Goal: Ask a question

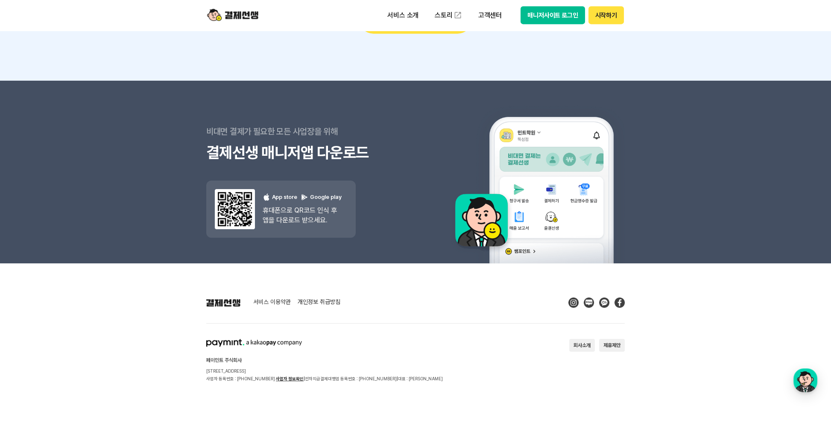
scroll to position [7662, 0]
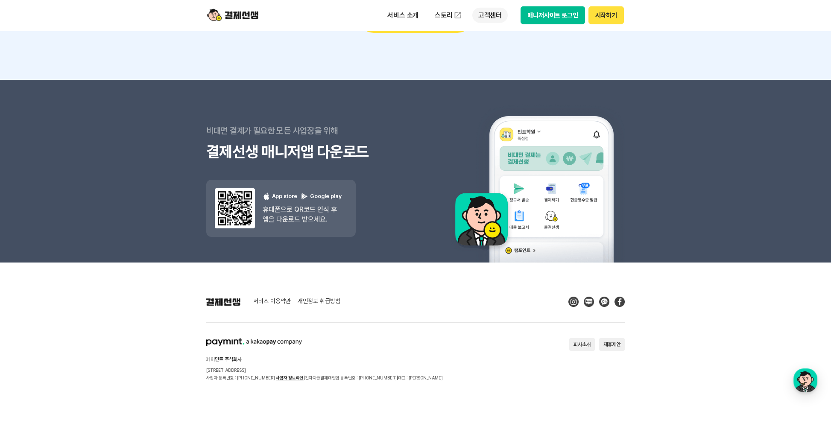
click at [491, 14] on p "고객센터" at bounding box center [490, 15] width 35 height 15
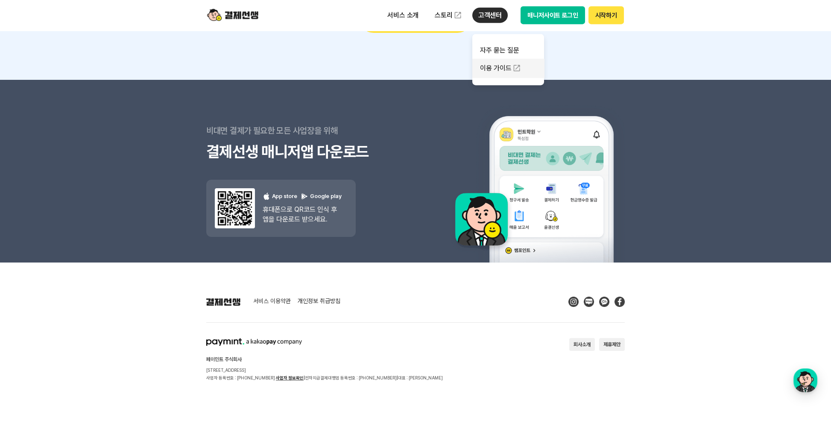
click at [499, 65] on link "이용 가이드" at bounding box center [509, 68] width 72 height 19
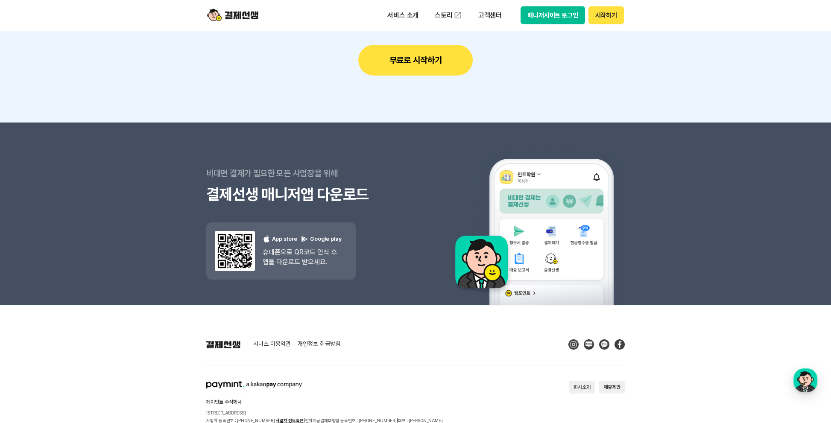
scroll to position [7448, 0]
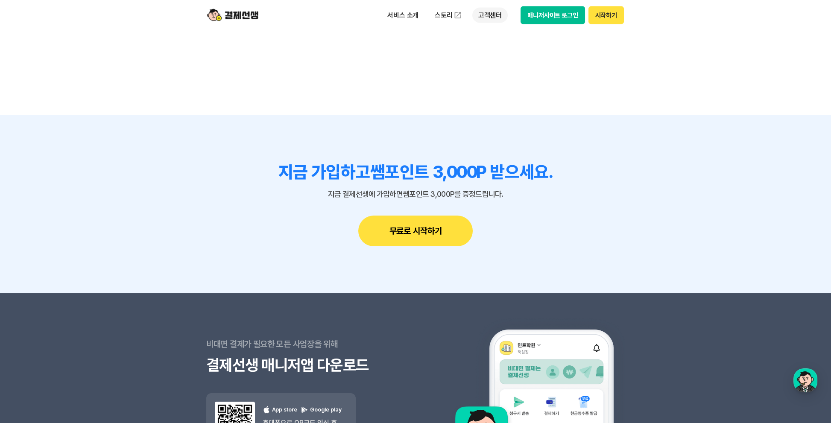
click at [497, 14] on p "고객센터" at bounding box center [490, 15] width 35 height 15
click at [411, 14] on p "서비스 소개" at bounding box center [403, 15] width 43 height 15
click at [407, 85] on link "수납/매출관리" at bounding box center [418, 84] width 72 height 17
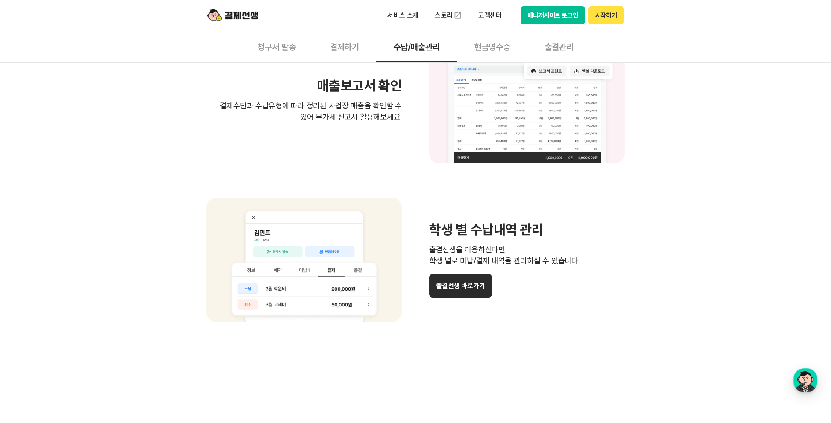
scroll to position [983, 0]
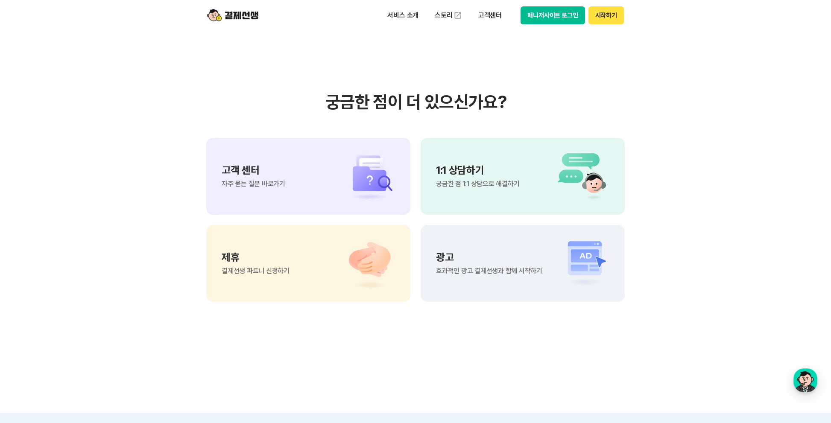
click at [482, 178] on div "1:1 상담하기 궁금한 점 1:1 상담으로 해결하기" at bounding box center [477, 176] width 83 height 22
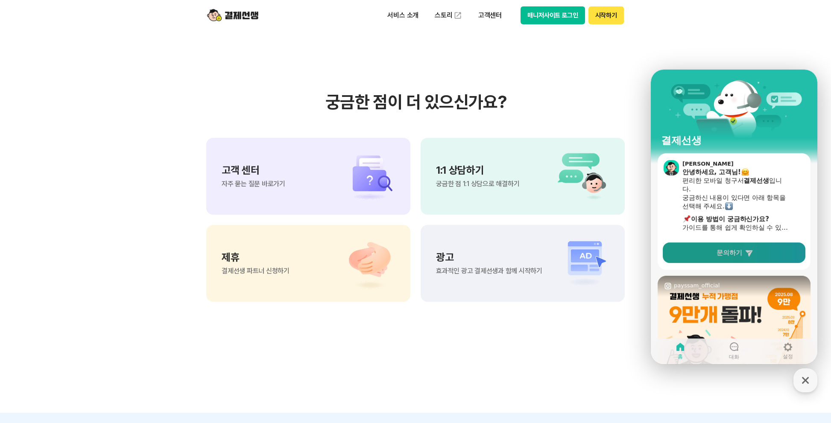
click at [723, 252] on span "문의하기" at bounding box center [730, 253] width 26 height 9
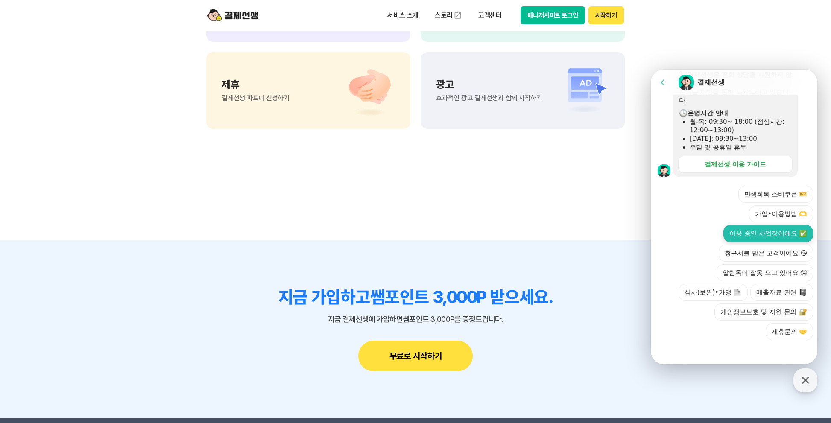
scroll to position [1239, 0]
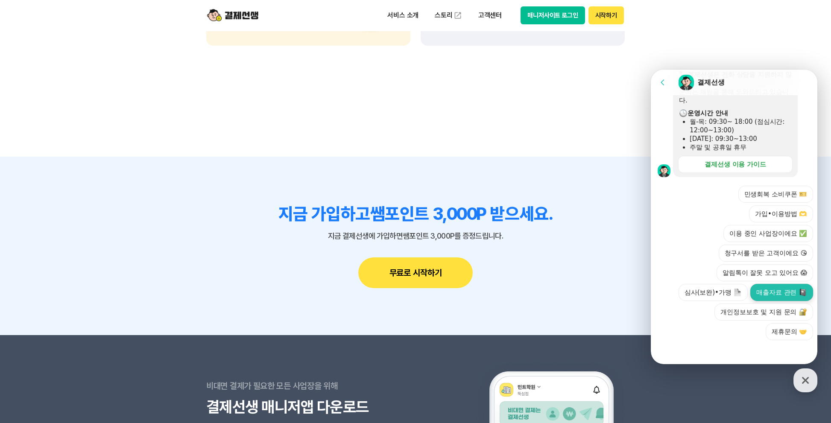
click at [772, 288] on button "매출자료 관련" at bounding box center [782, 292] width 63 height 17
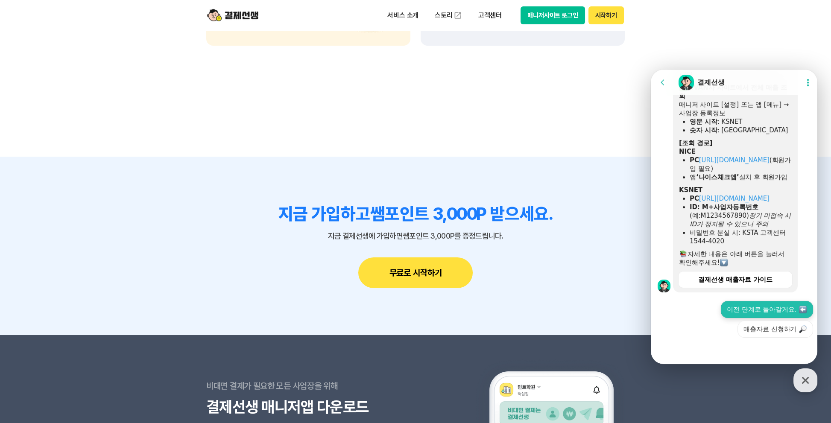
scroll to position [524, 0]
click at [757, 156] on link "[URL][DOMAIN_NAME]" at bounding box center [734, 160] width 70 height 8
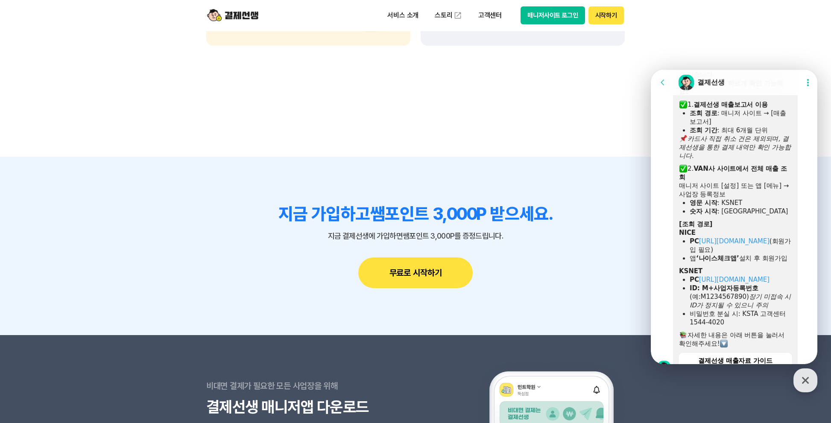
scroll to position [531, 0]
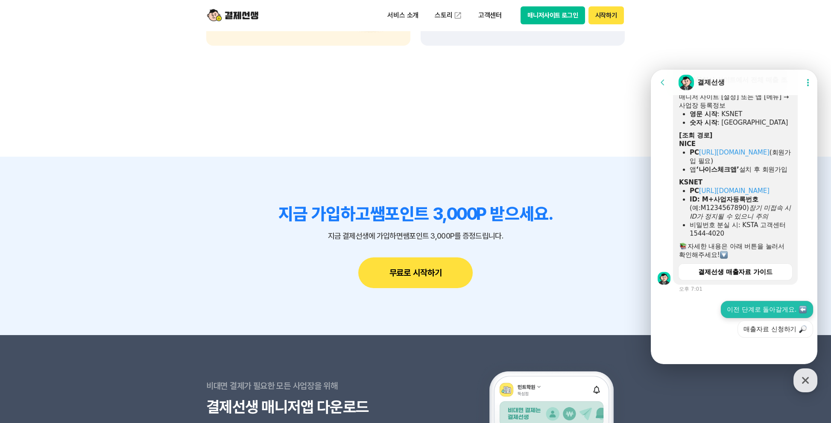
click at [753, 311] on button "이전 단계로 돌아갈게요." at bounding box center [767, 309] width 92 height 17
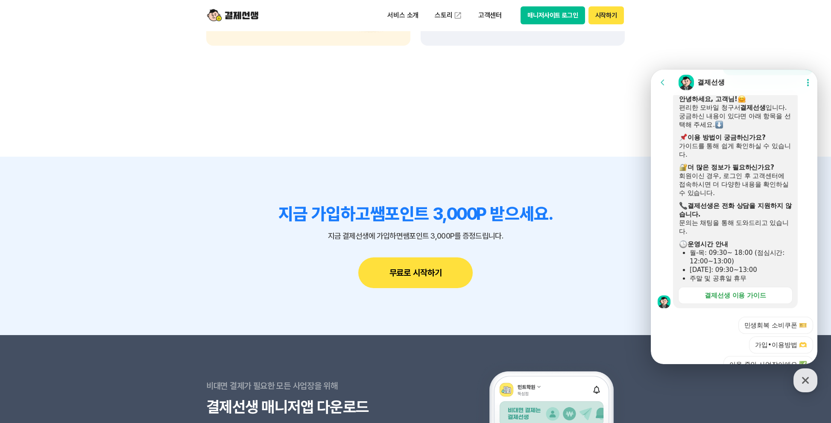
scroll to position [906, 0]
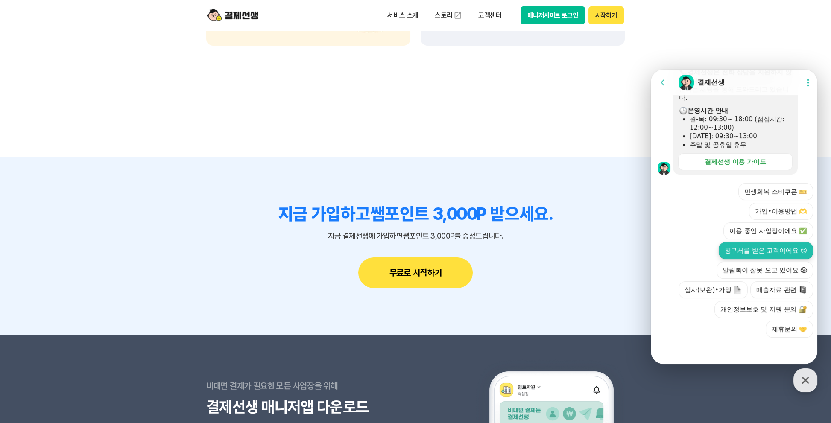
click at [756, 249] on button "청구서를 받은 고객이에요 😘" at bounding box center [766, 250] width 94 height 17
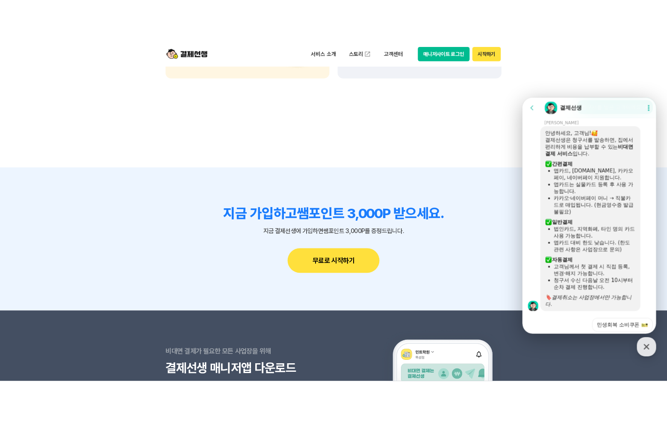
scroll to position [927, 0]
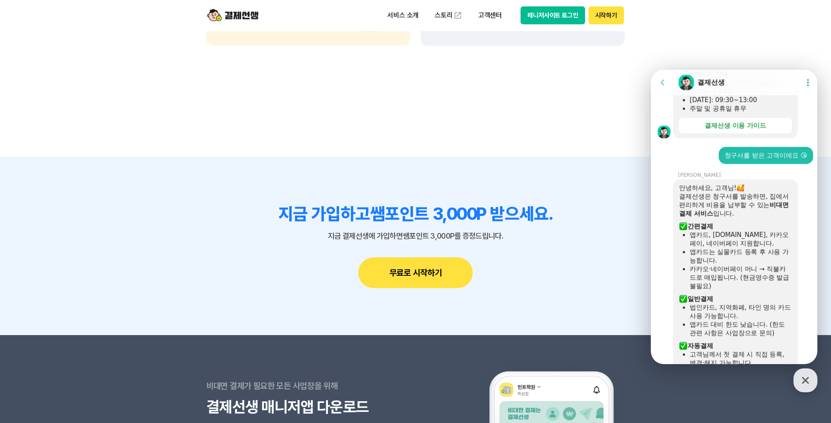
click at [544, 13] on button "매니저사이트 로그인" at bounding box center [553, 15] width 65 height 18
